Goal: Information Seeking & Learning: Learn about a topic

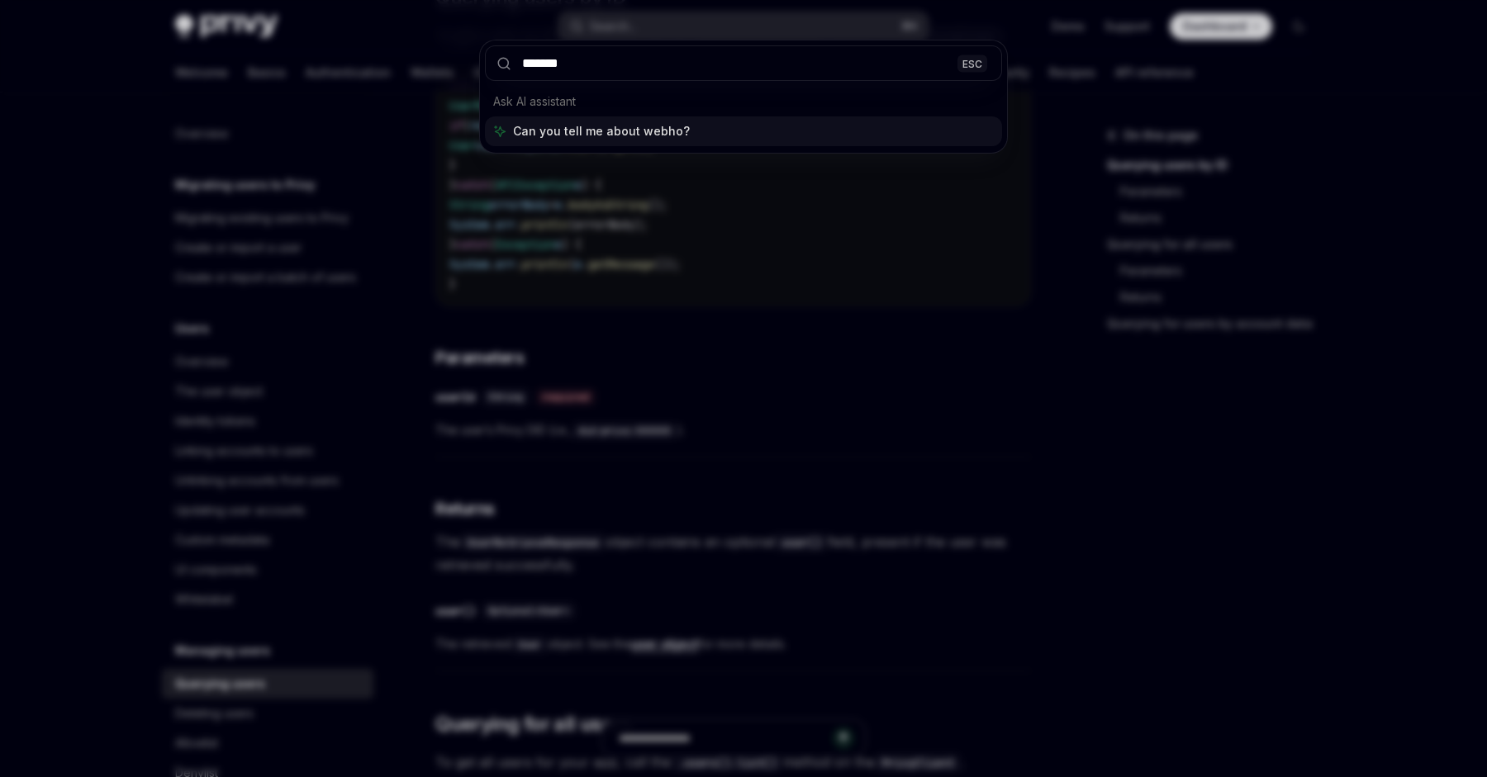
type input "********"
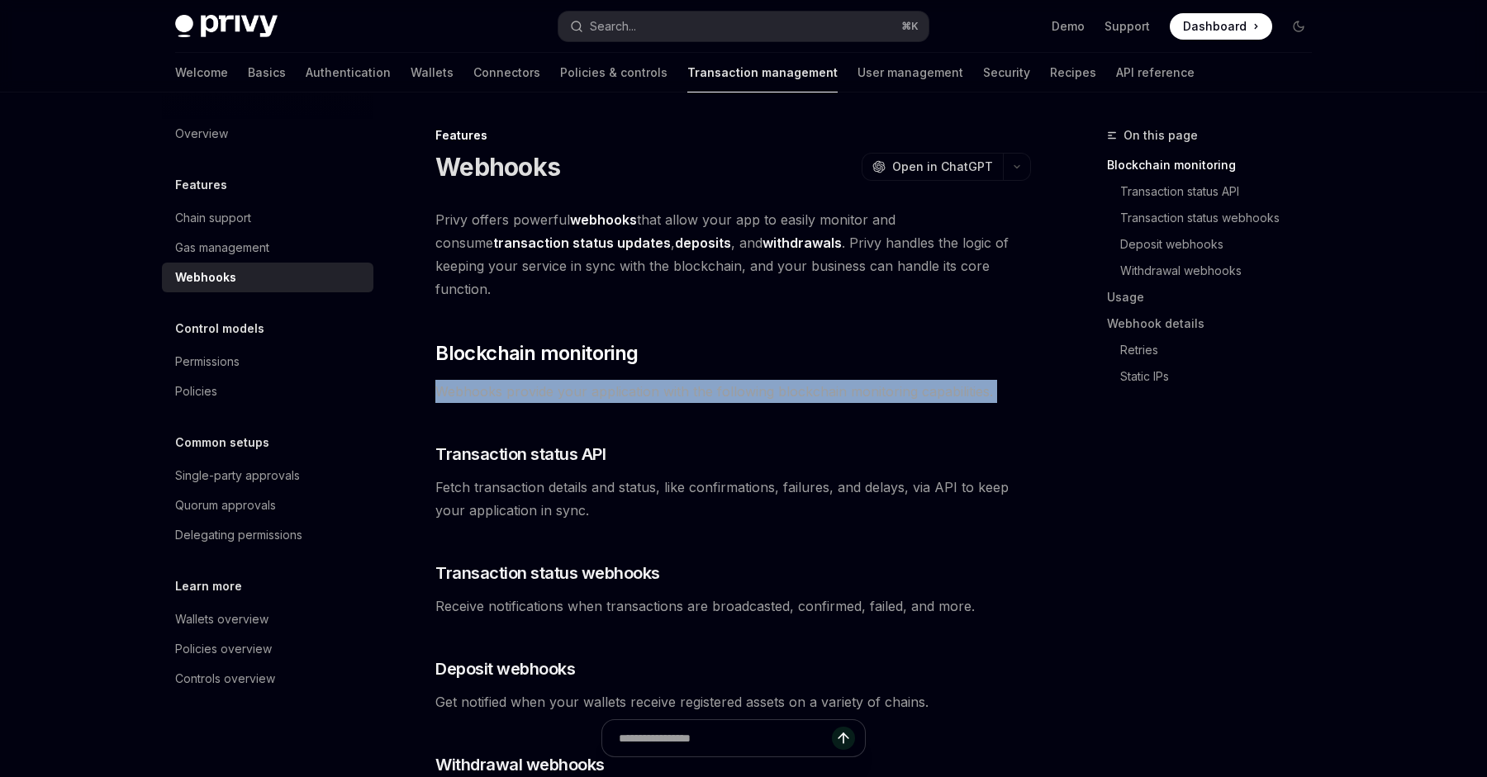
drag, startPoint x: 710, startPoint y: 328, endPoint x: 739, endPoint y: 401, distance: 78.7
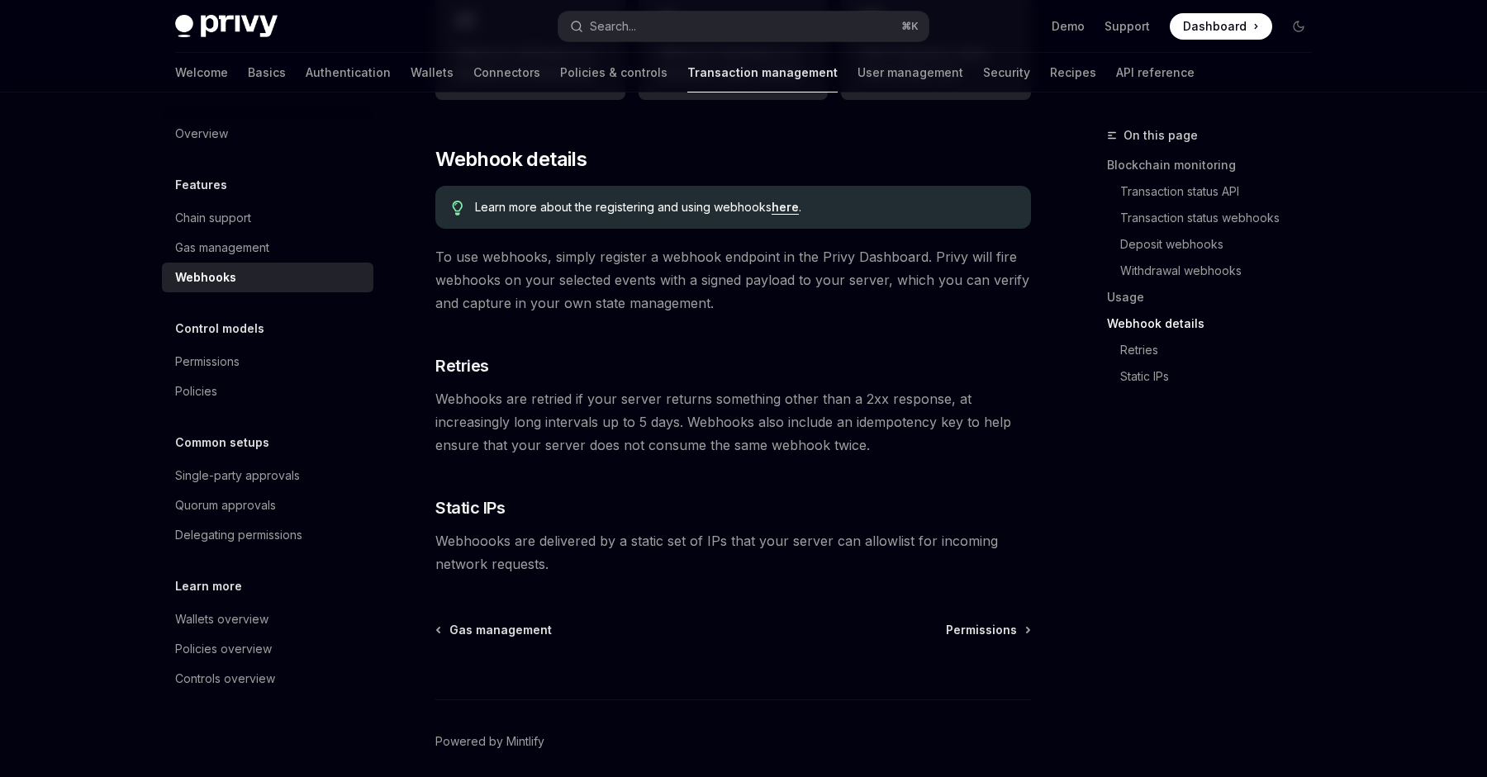
scroll to position [944, 0]
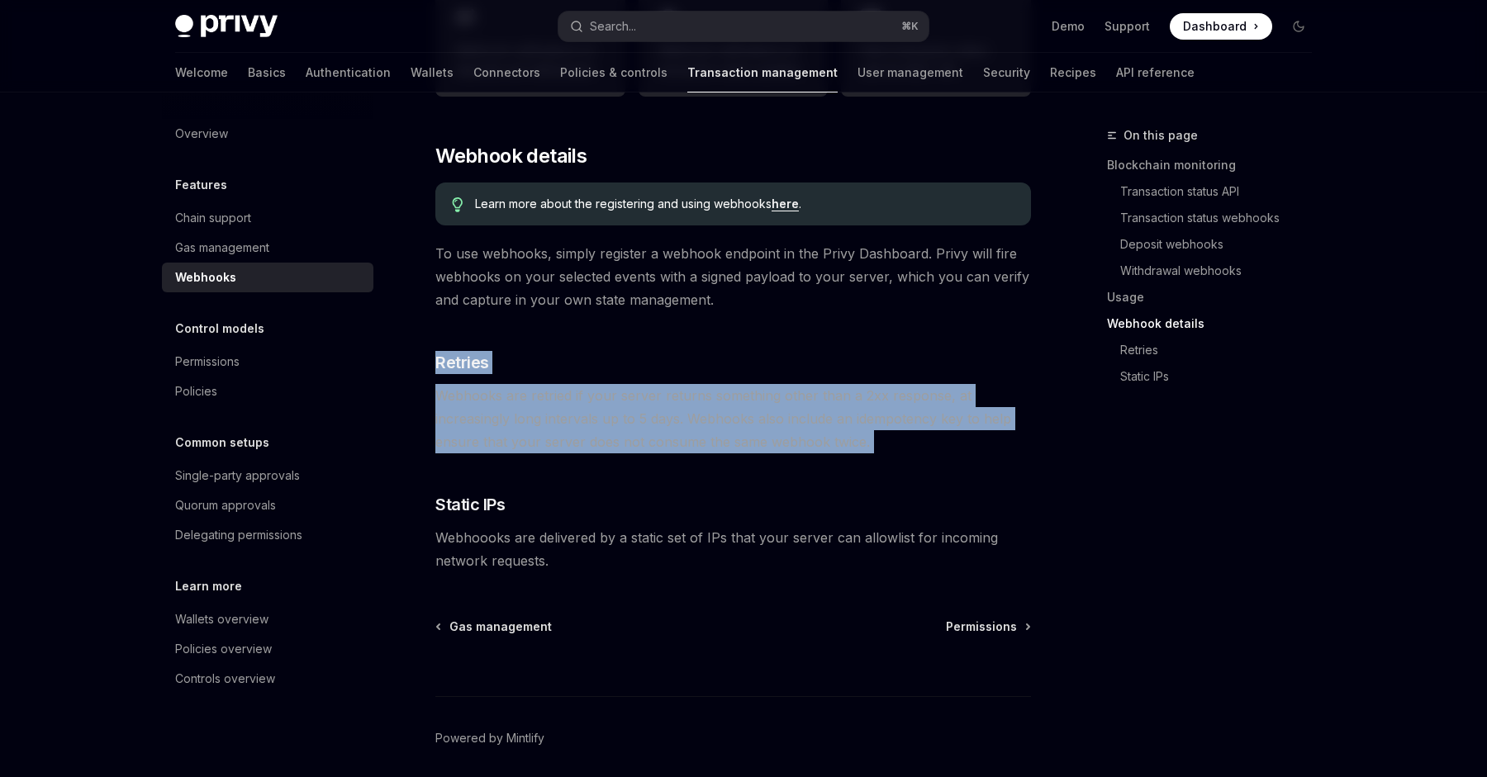
drag, startPoint x: 701, startPoint y: 321, endPoint x: 764, endPoint y: 465, distance: 156.9
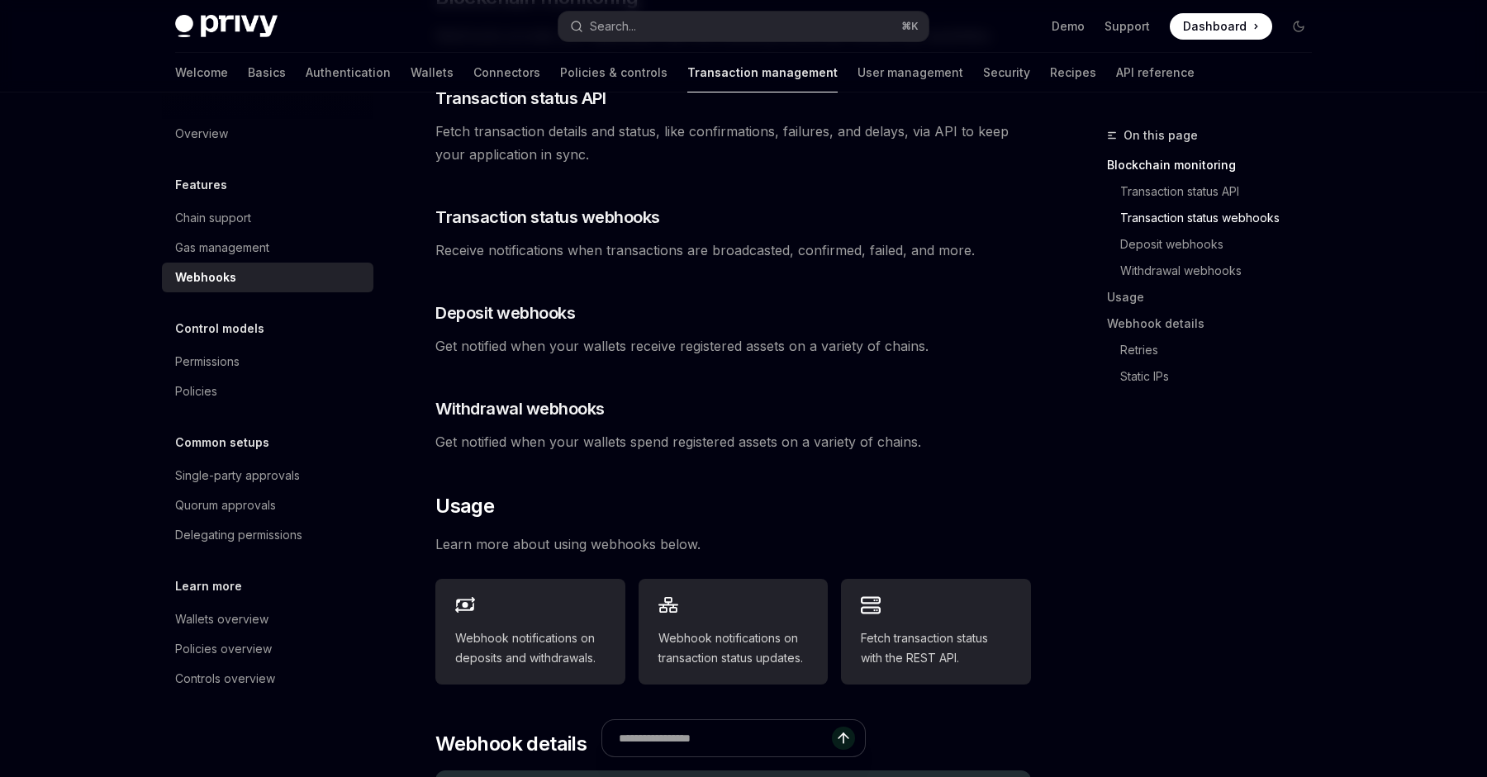
scroll to position [0, 0]
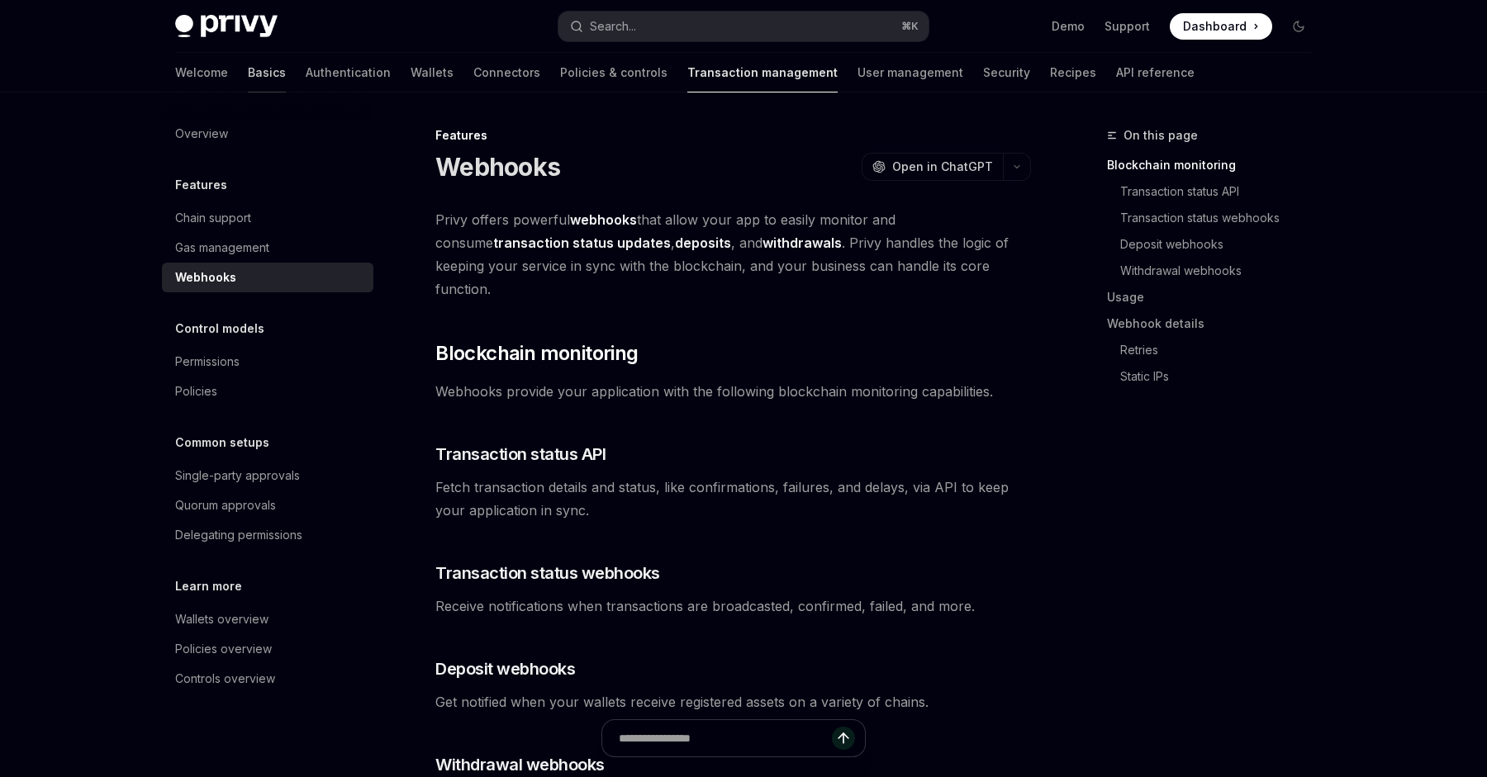
click at [248, 72] on link "Basics" at bounding box center [267, 73] width 38 height 40
type textarea "*"
